Goal: Information Seeking & Learning: Learn about a topic

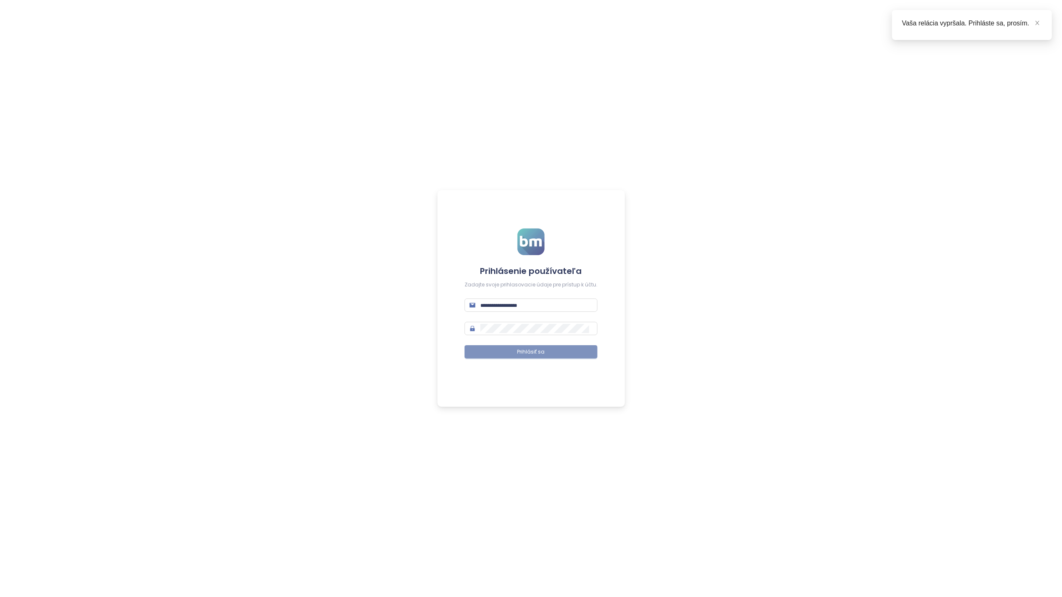
type input "**********"
click at [530, 352] on span "Prihlásiť sa" at bounding box center [530, 352] width 27 height 8
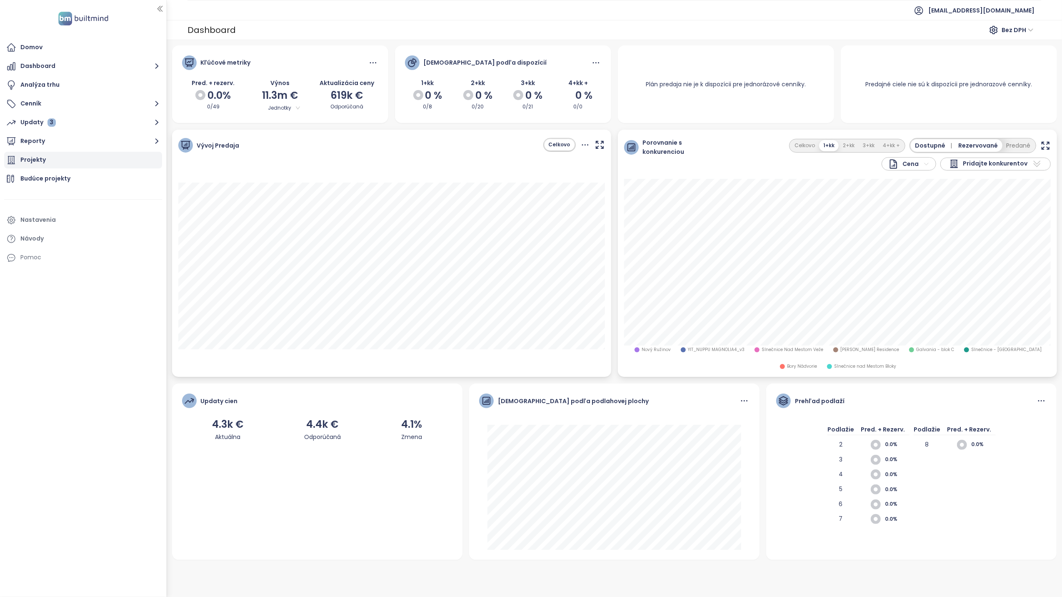
click at [29, 160] on div "Projekty" at bounding box center [32, 160] width 25 height 10
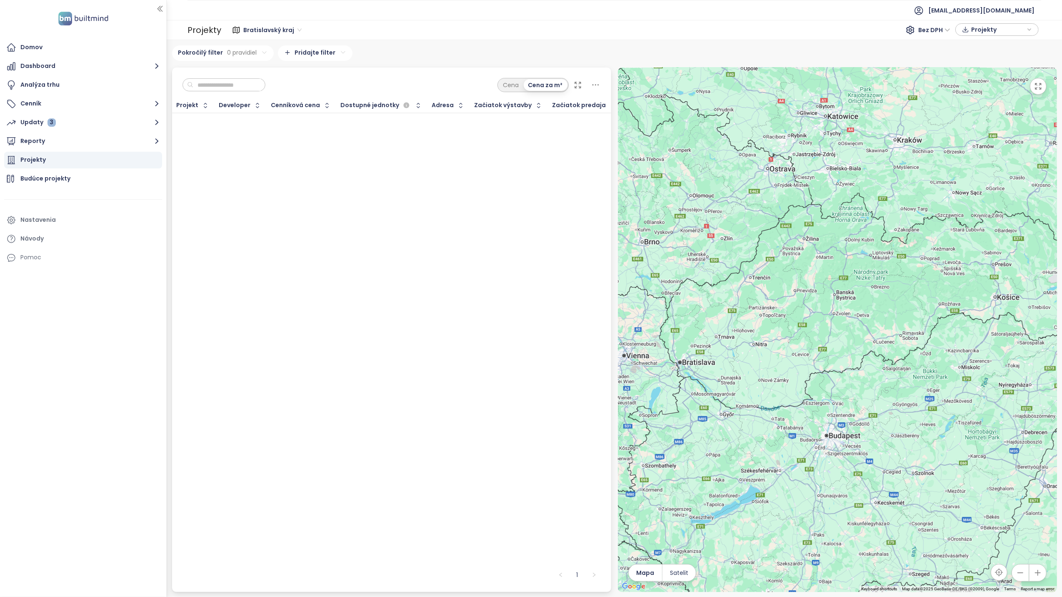
click at [220, 84] on input "text" at bounding box center [226, 85] width 67 height 12
type input "******"
click at [291, 30] on span "Bratislavský kraj" at bounding box center [272, 30] width 58 height 12
click at [277, 87] on div "[GEOGRAPHIC_DATA]" at bounding box center [290, 86] width 89 height 9
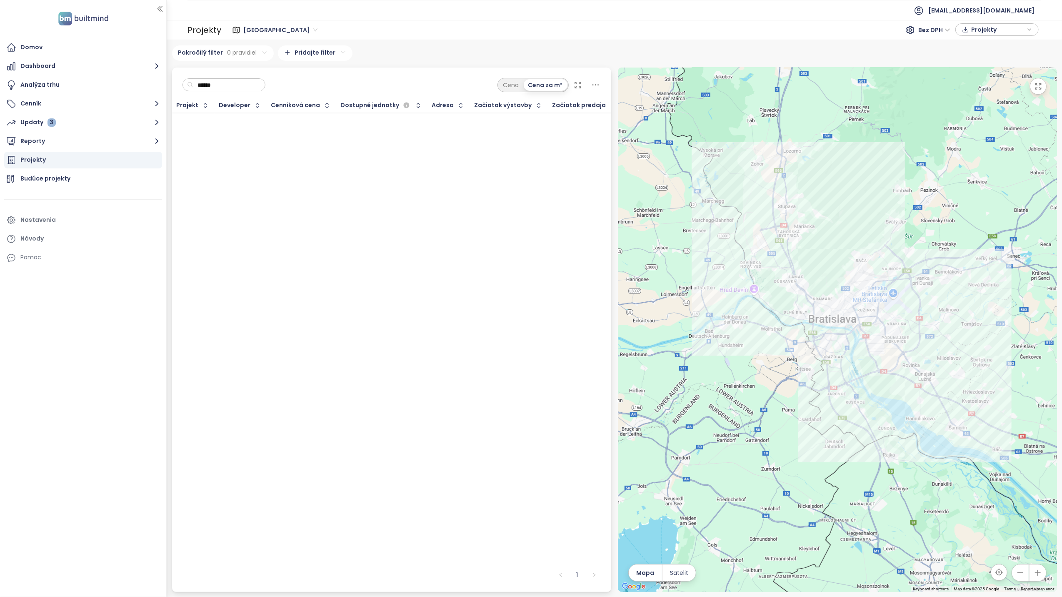
click at [243, 89] on input "******" at bounding box center [226, 85] width 67 height 12
drag, startPoint x: 232, startPoint y: 85, endPoint x: 164, endPoint y: 76, distance: 68.9
click at [164, 76] on section "Domov Dashboard Analýza trhu Cenník Updaty 3 Reporty Projekty Budúce projekty N…" at bounding box center [531, 298] width 1062 height 597
click at [29, 157] on div "Projekty" at bounding box center [32, 160] width 25 height 10
click at [34, 142] on button "Reporty" at bounding box center [83, 141] width 158 height 17
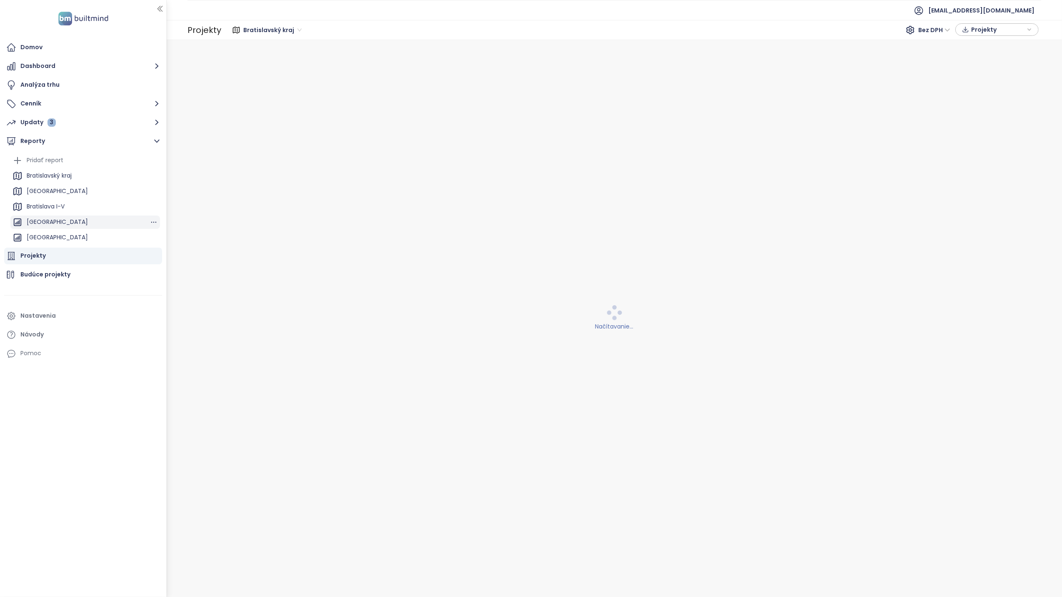
click at [47, 218] on div "[GEOGRAPHIC_DATA]" at bounding box center [57, 222] width 61 height 10
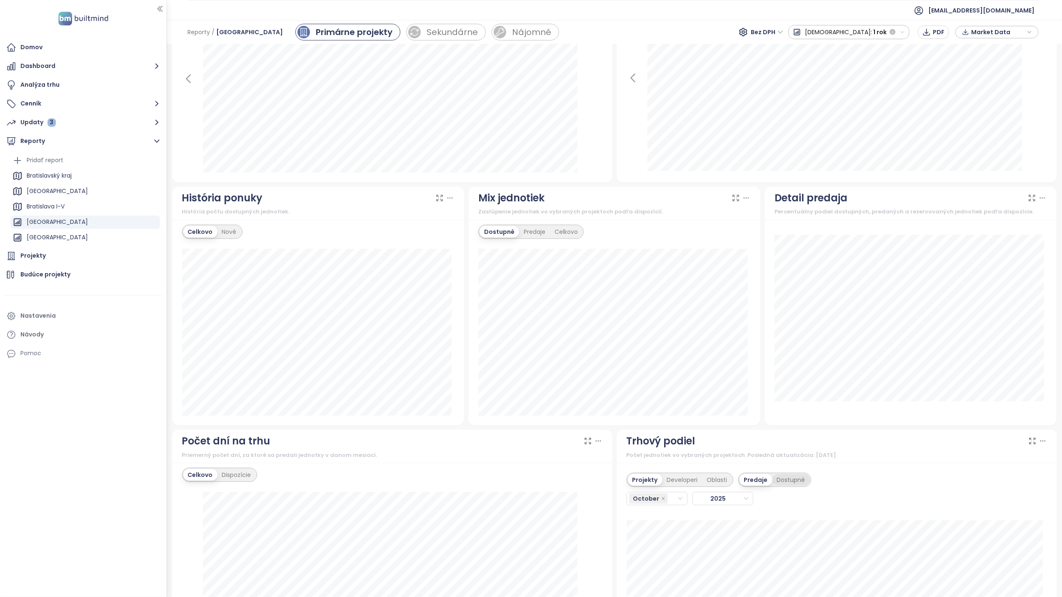
scroll to position [444, 0]
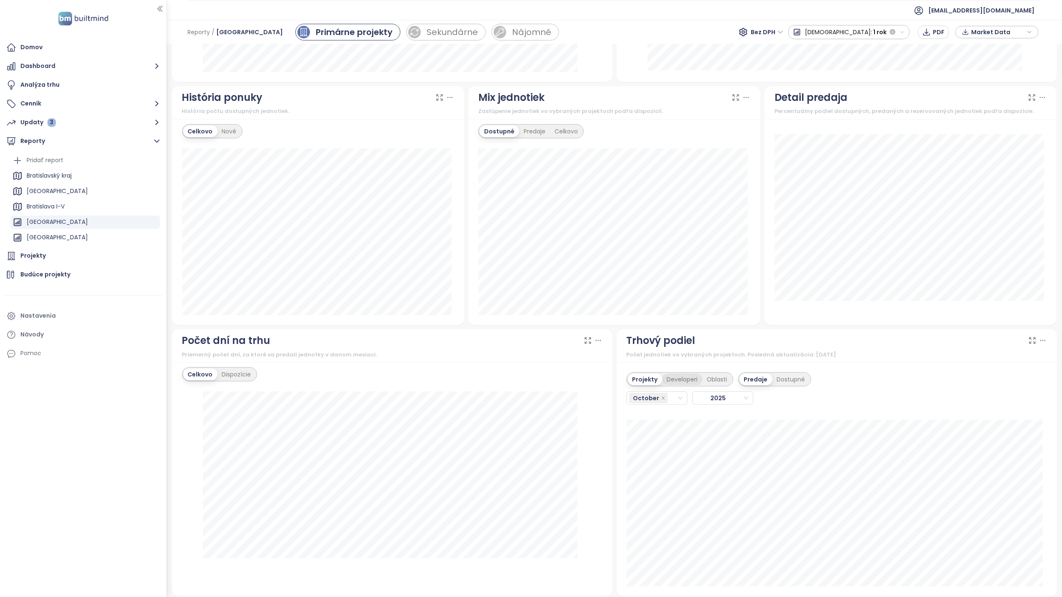
click at [680, 379] on div "Developeri" at bounding box center [682, 379] width 40 height 12
click at [669, 402] on input "search" at bounding box center [670, 398] width 2 height 10
click at [659, 495] on div "September" at bounding box center [652, 496] width 47 height 9
click at [673, 532] on icon "check" at bounding box center [673, 532] width 6 height 6
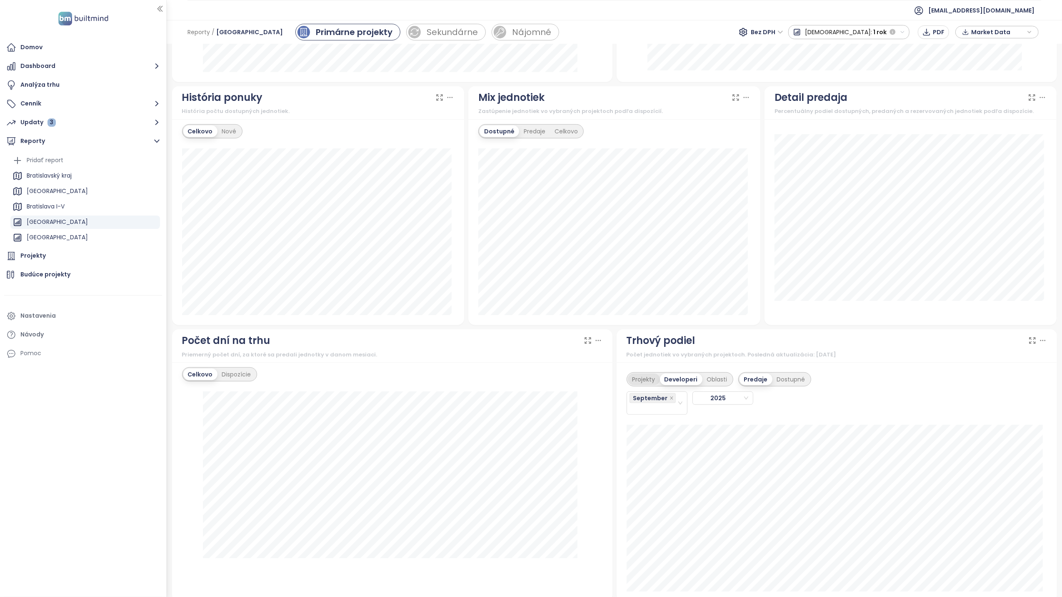
click at [644, 384] on div "Projekty" at bounding box center [644, 379] width 32 height 12
click at [42, 256] on div "Projekty" at bounding box center [32, 255] width 25 height 10
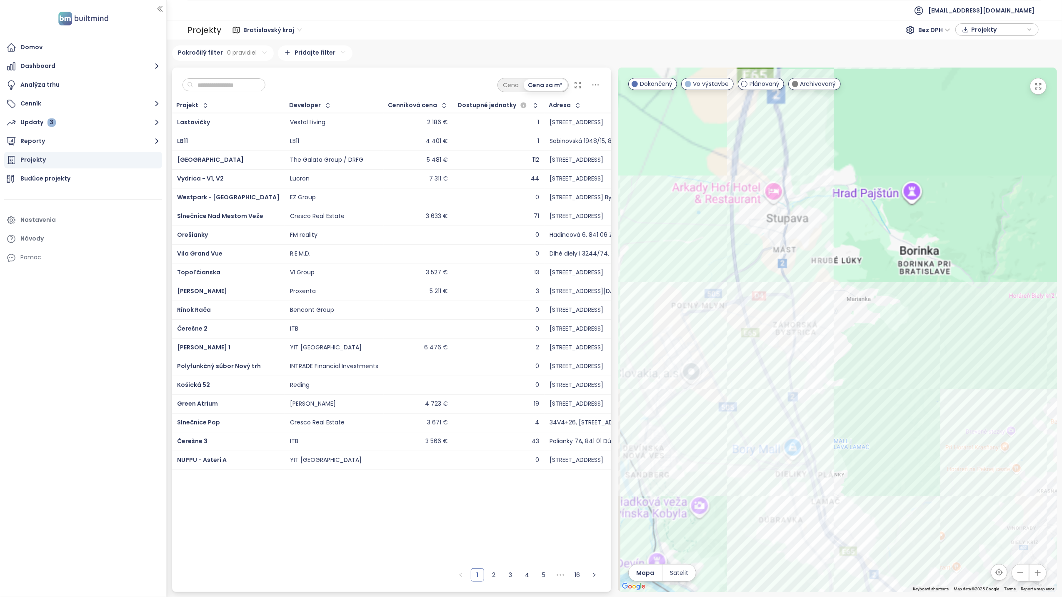
drag, startPoint x: 815, startPoint y: 219, endPoint x: 983, endPoint y: 257, distance: 172.7
click at [983, 258] on div at bounding box center [837, 329] width 439 height 524
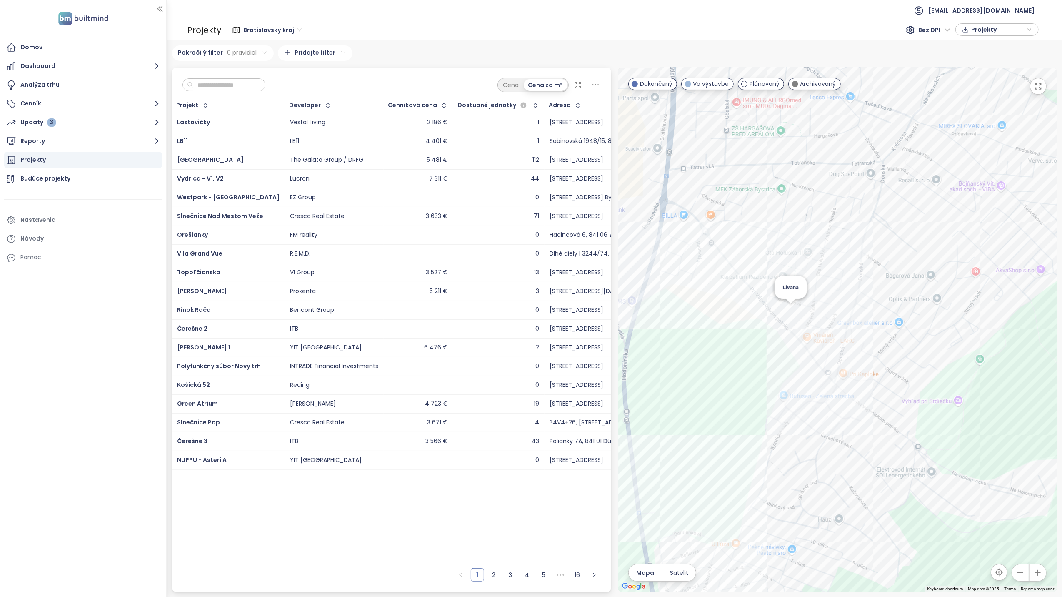
click at [792, 309] on div "Livana" at bounding box center [837, 329] width 439 height 524
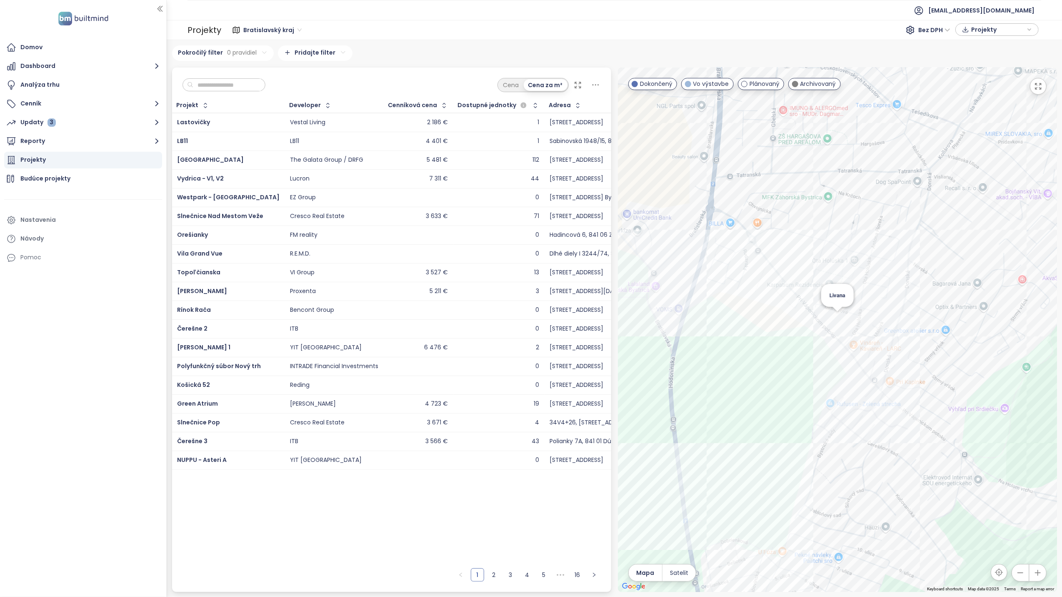
click at [837, 315] on div "Livana" at bounding box center [837, 329] width 439 height 524
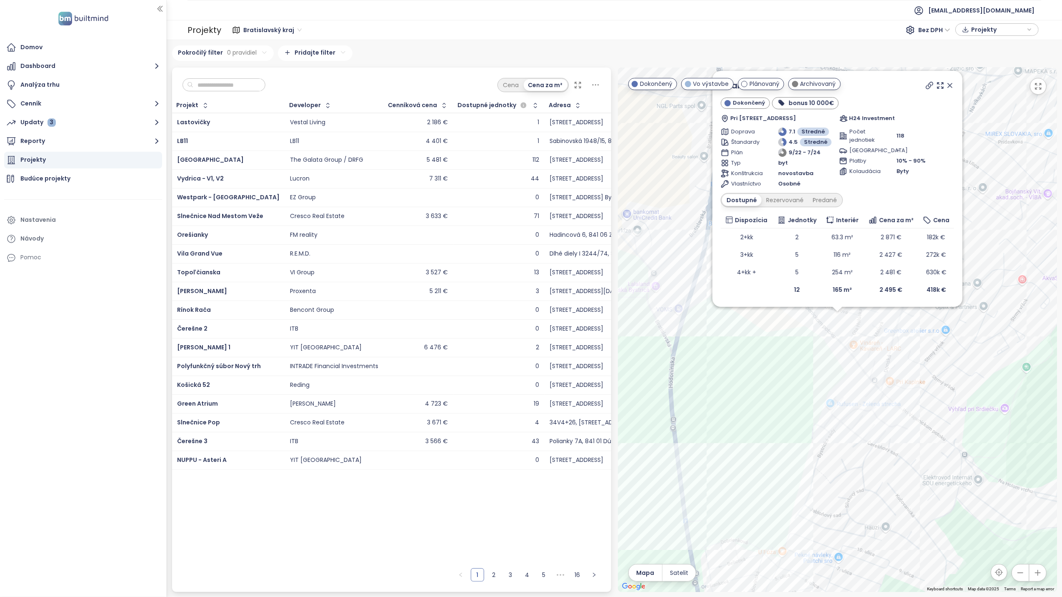
click at [842, 296] on td "165 m²" at bounding box center [842, 289] width 42 height 17
click at [786, 199] on div "Rezervované" at bounding box center [785, 200] width 47 height 12
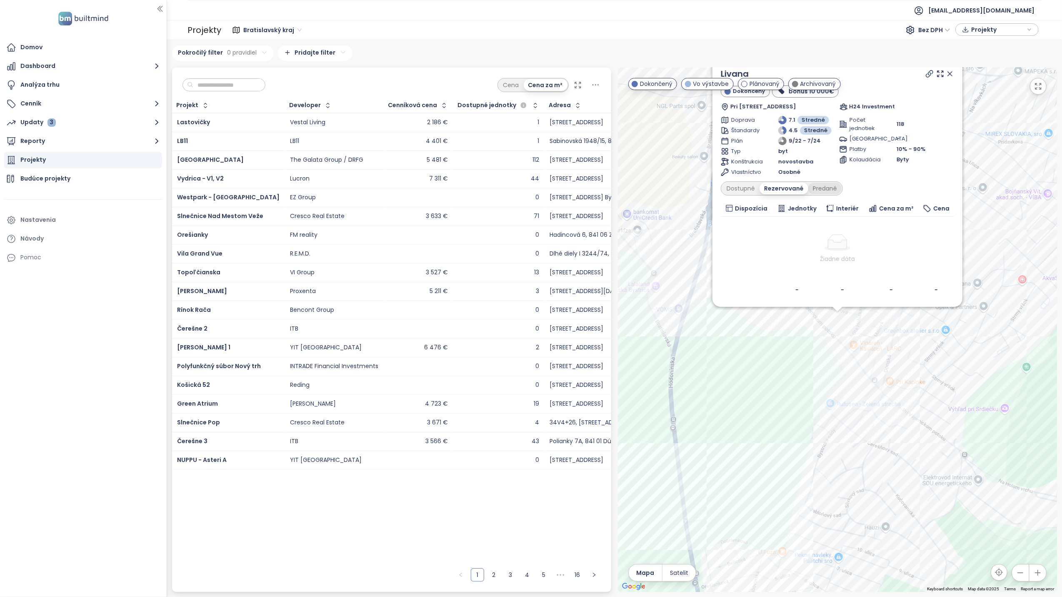
click at [822, 190] on div "Predané" at bounding box center [824, 188] width 33 height 12
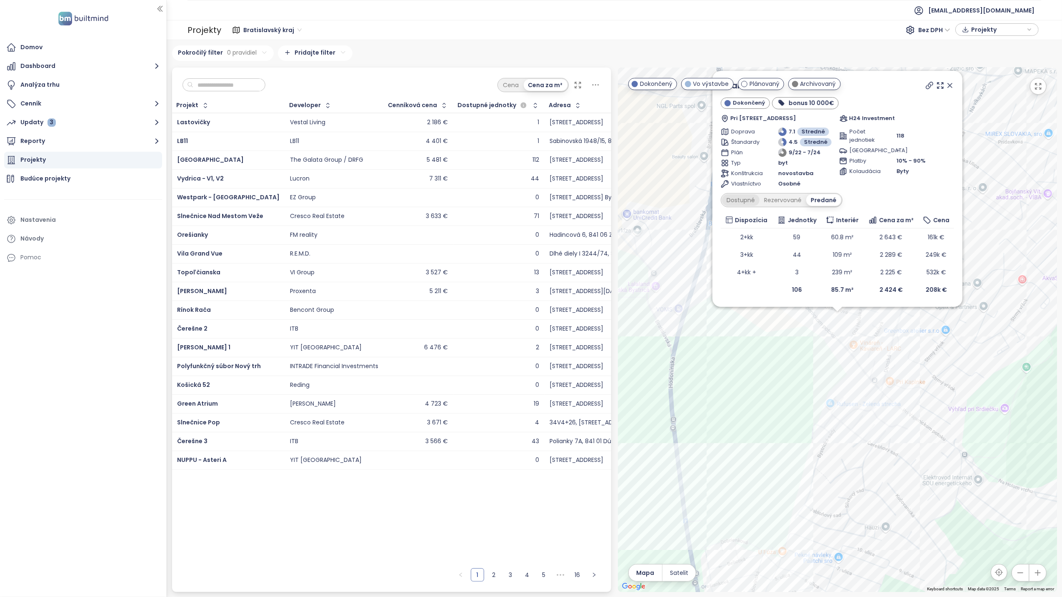
click at [734, 200] on div "Dostupné" at bounding box center [740, 200] width 37 height 12
click at [933, 82] on icon at bounding box center [929, 85] width 8 height 8
